Goal: Information Seeking & Learning: Learn about a topic

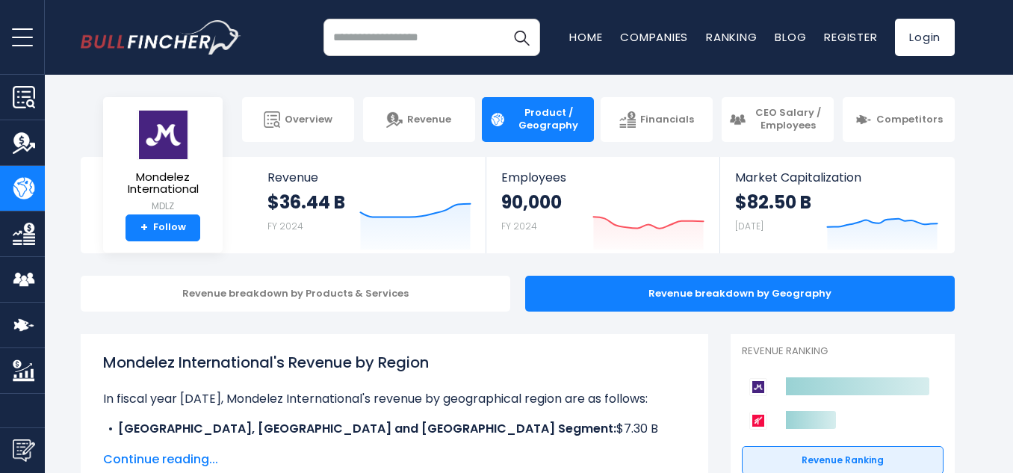
click at [996, 153] on body "Overview Revenue Product / Geography" at bounding box center [506, 236] width 1013 height 473
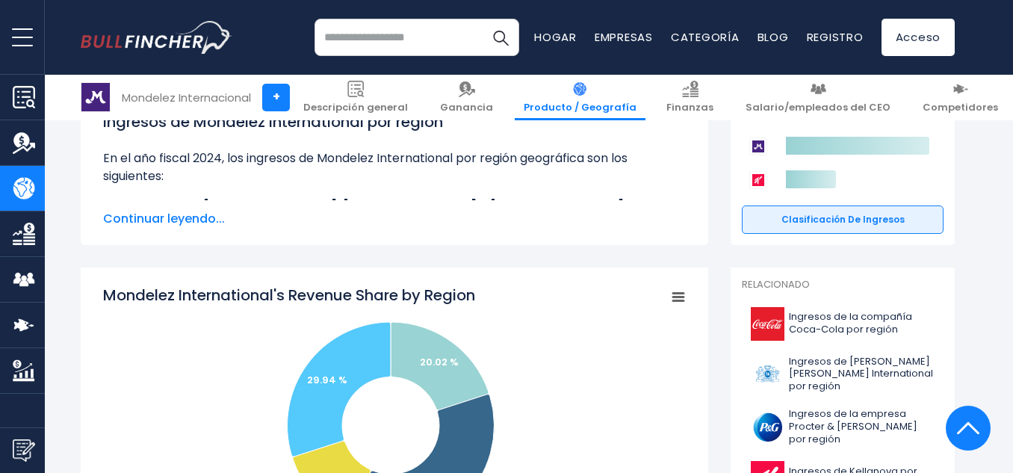
scroll to position [224, 0]
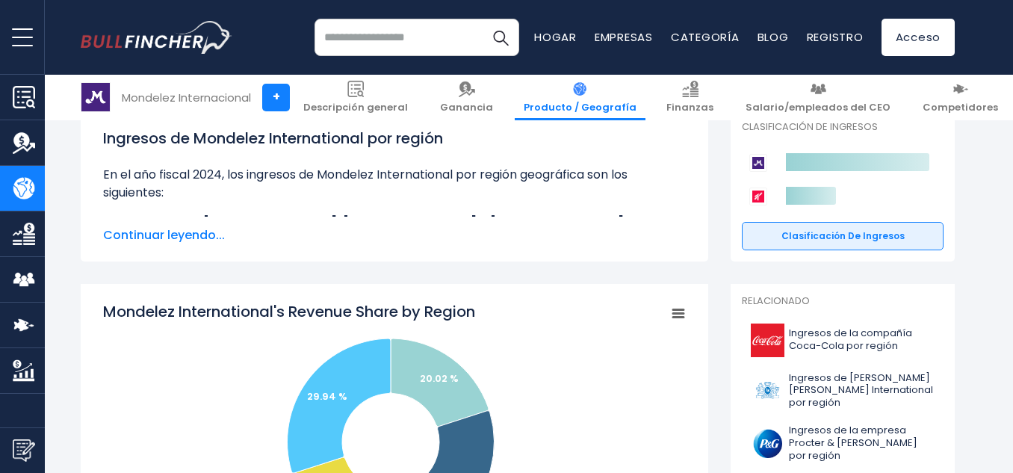
click at [168, 232] on font "Continuar leyendo..." at bounding box center [164, 234] width 122 height 17
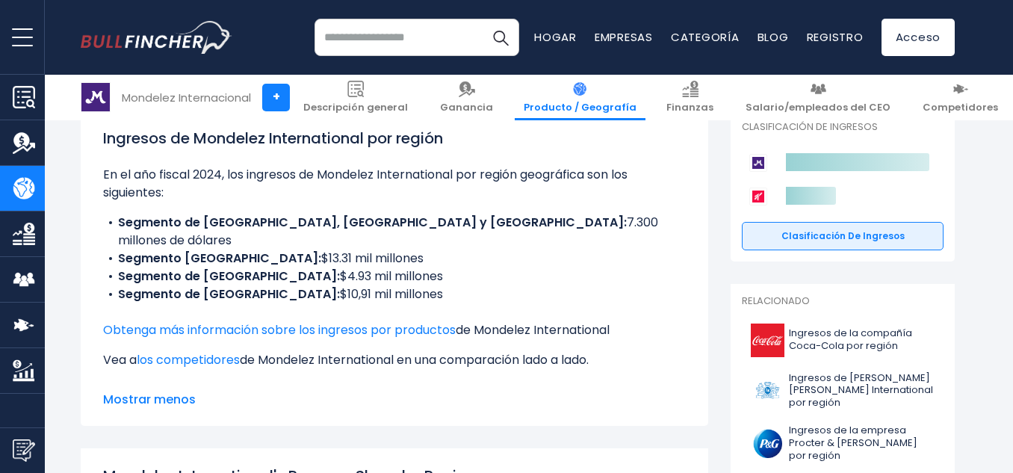
drag, startPoint x: 168, startPoint y: 232, endPoint x: 95, endPoint y: 248, distance: 74.8
click at [95, 248] on div "Ingresos de Mondelez International por región En el año fiscal 2024, los ingres…" at bounding box center [394, 268] width 627 height 316
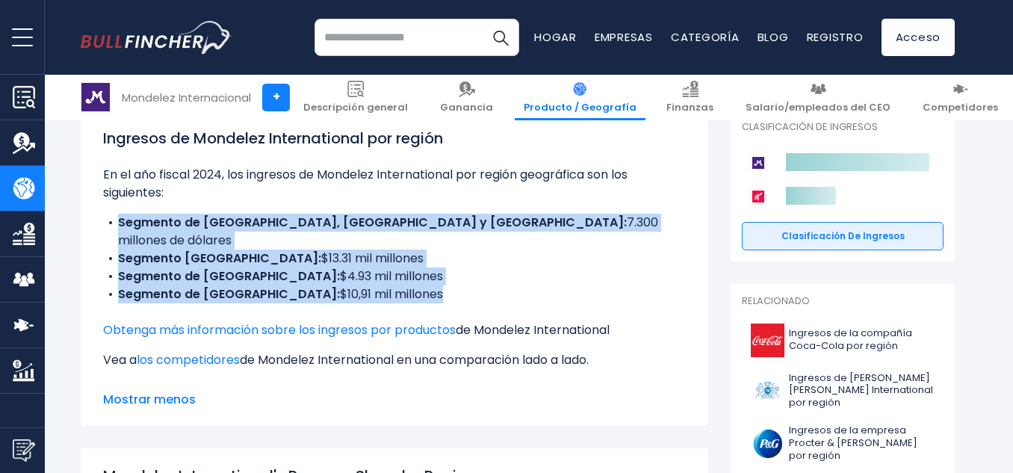
drag, startPoint x: 453, startPoint y: 287, endPoint x: 72, endPoint y: 209, distance: 388.7
click at [18, 243] on img "Estados financieros de la empresa" at bounding box center [24, 234] width 22 height 22
click at [87, 240] on div "Ingresos de Mondelez International por región En el año fiscal 2024, los ingres…" at bounding box center [394, 268] width 627 height 316
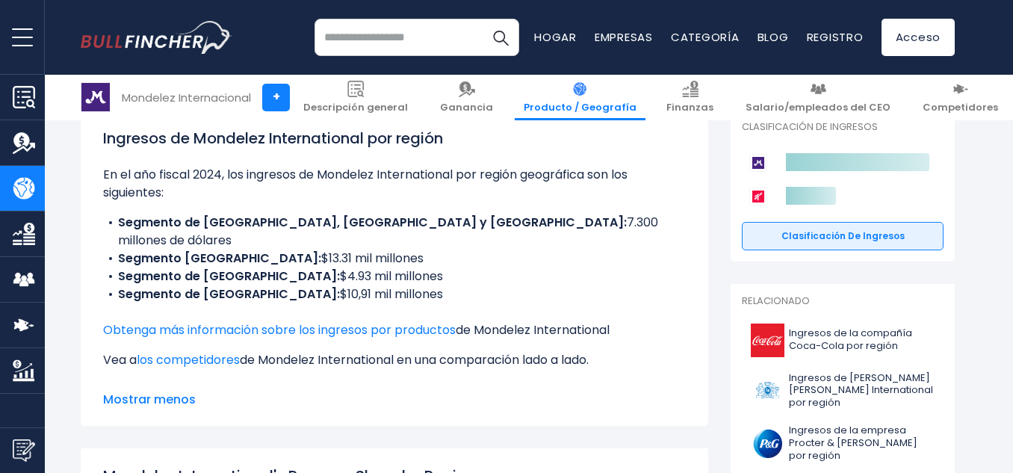
drag, startPoint x: 350, startPoint y: 243, endPoint x: 106, endPoint y: 231, distance: 243.8
click at [106, 231] on ul "Segmento de [GEOGRAPHIC_DATA], [GEOGRAPHIC_DATA] y [GEOGRAPHIC_DATA]: 7.300 mil…" at bounding box center [394, 259] width 583 height 90
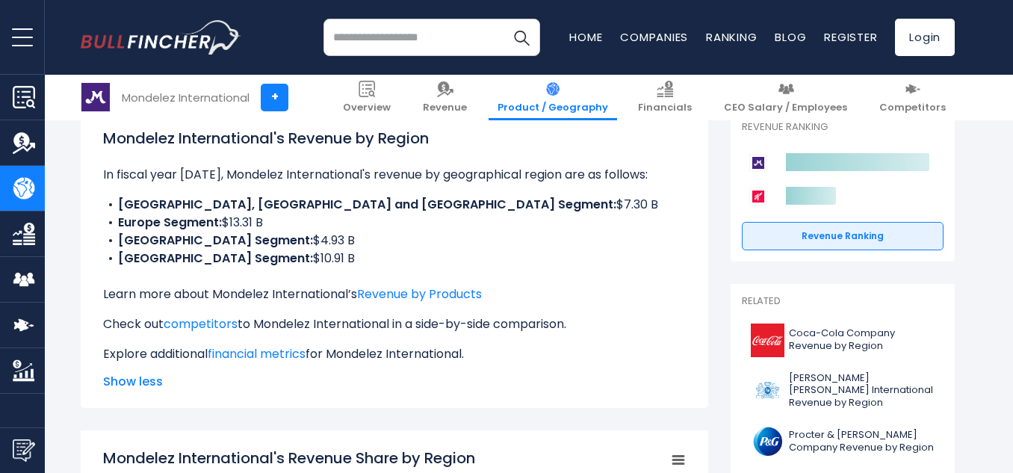
click at [379, 199] on li "[GEOGRAPHIC_DATA], [GEOGRAPHIC_DATA] and [GEOGRAPHIC_DATA] Segment: $7.30 B" at bounding box center [394, 205] width 583 height 18
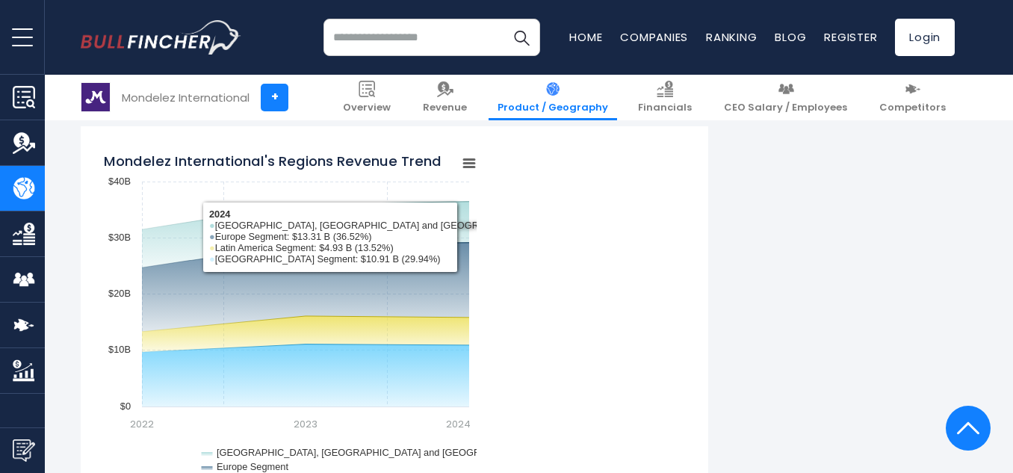
scroll to position [1419, 0]
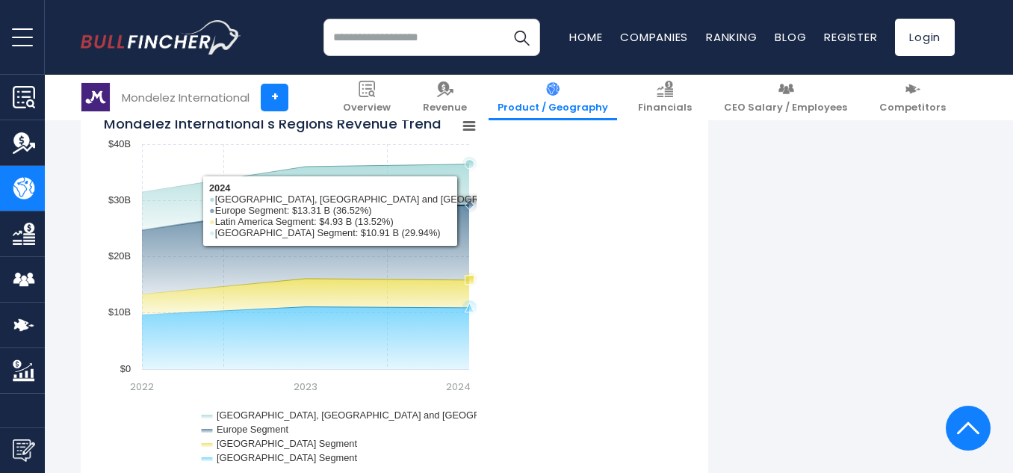
drag, startPoint x: 467, startPoint y: 191, endPoint x: 438, endPoint y: 181, distance: 30.2
click at [441, 181] on icon "Created with Highcharts 12.1.2 Chart context menu Mondelez International's Regi…" at bounding box center [289, 292] width 373 height 373
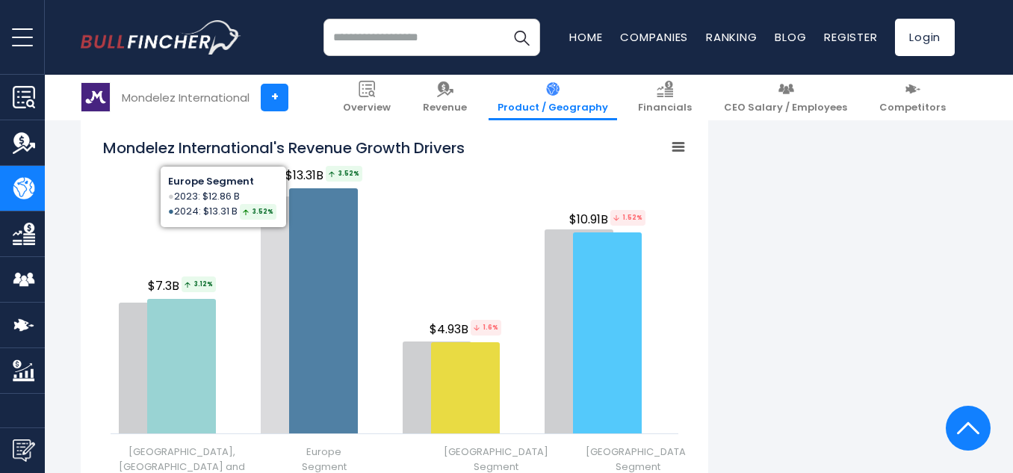
scroll to position [1942, 0]
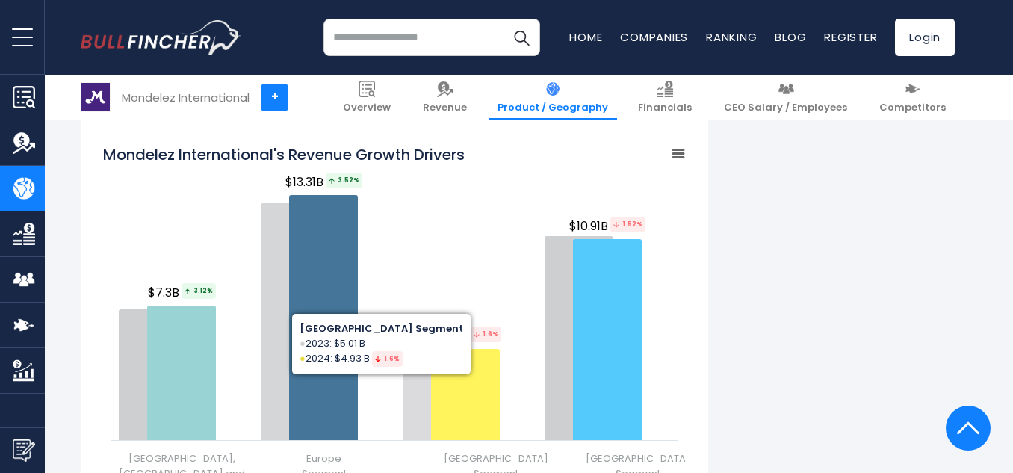
click at [450, 214] on rect "Mondelez International's Revenue Growth Drivers" at bounding box center [394, 320] width 583 height 373
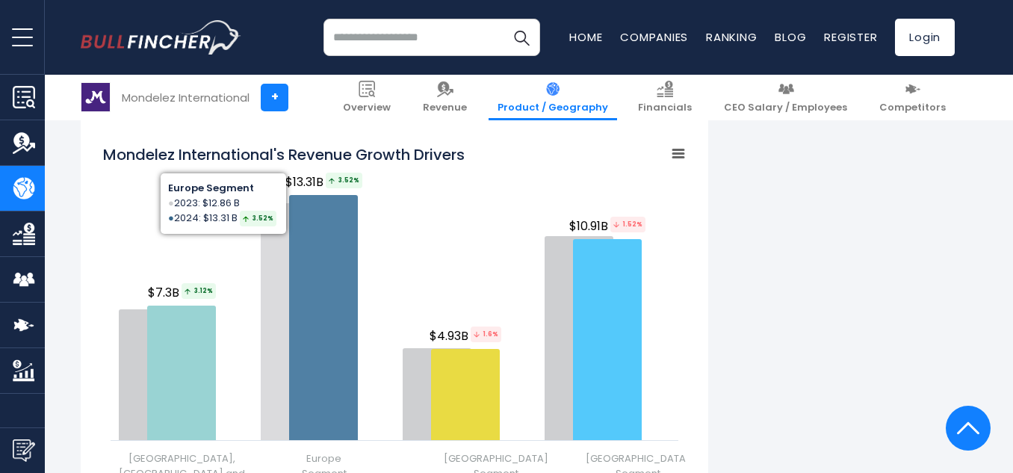
drag, startPoint x: 340, startPoint y: 230, endPoint x: 276, endPoint y: 222, distance: 64.7
click at [276, 222] on icon "Mondelez International's Revenue Growth Drivers" at bounding box center [295, 321] width 69 height 237
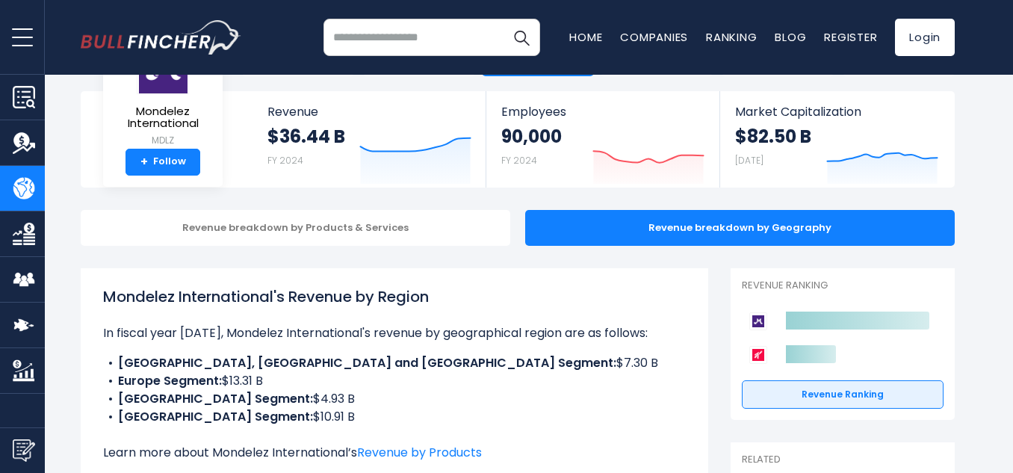
scroll to position [0, 0]
